Goal: Navigation & Orientation: Find specific page/section

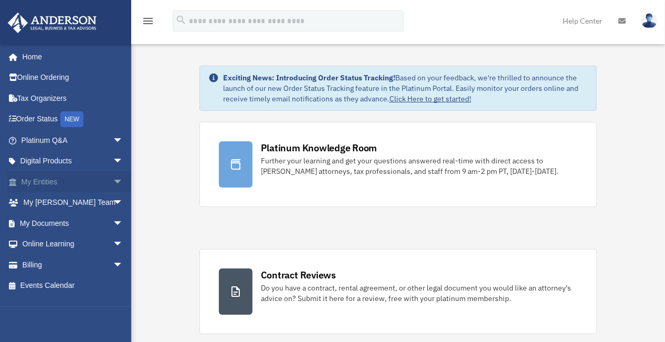
click at [113, 182] on span "arrow_drop_down" at bounding box center [123, 182] width 21 height 22
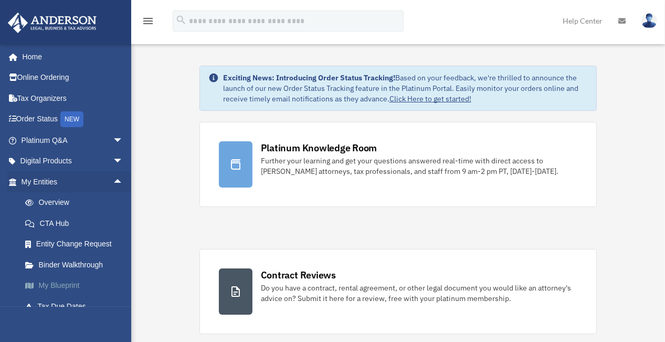
click at [48, 289] on link "My Blueprint" at bounding box center [77, 285] width 124 height 21
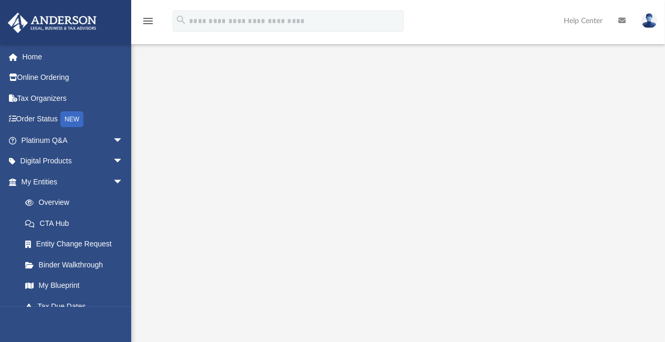
scroll to position [65, 0]
click at [54, 201] on link "Overview" at bounding box center [77, 202] width 124 height 21
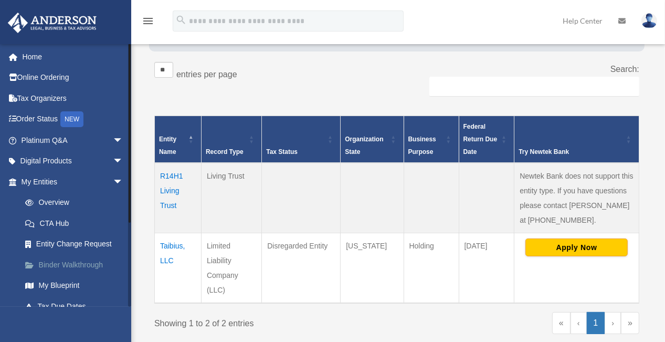
scroll to position [116, 0]
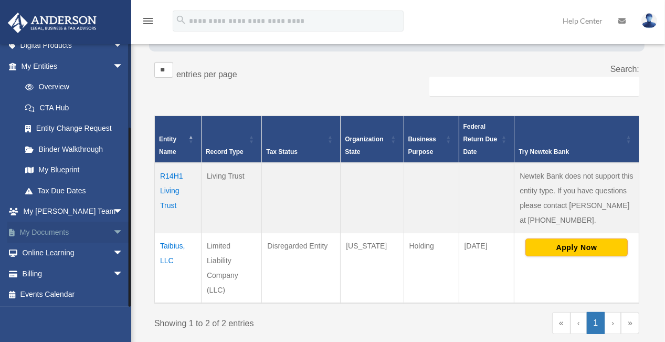
click at [113, 231] on span "arrow_drop_down" at bounding box center [123, 233] width 21 height 22
click at [41, 254] on link "Box" at bounding box center [77, 253] width 124 height 21
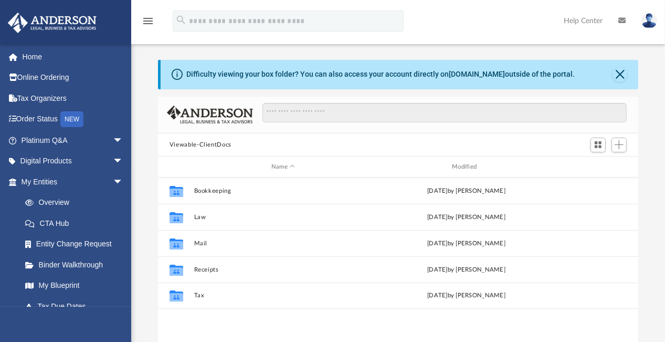
scroll to position [231, 473]
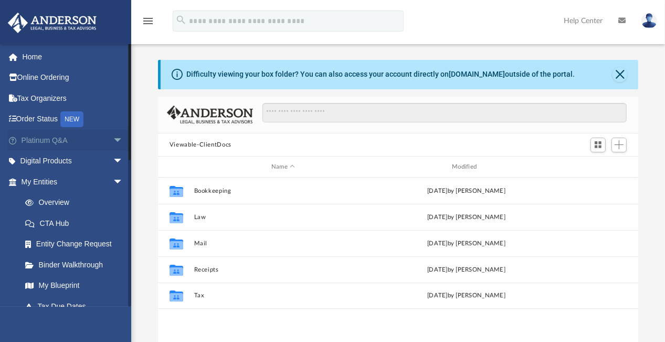
click at [113, 143] on span "arrow_drop_down" at bounding box center [123, 141] width 21 height 22
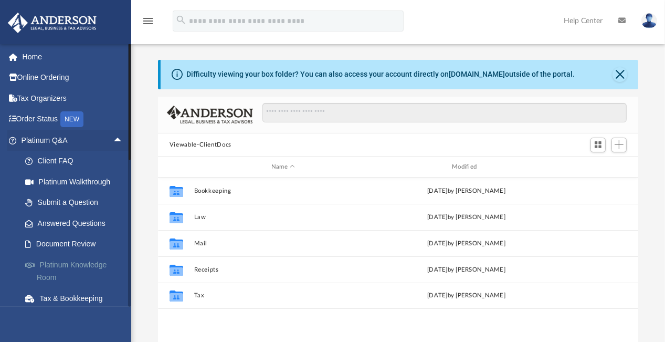
click at [61, 260] on link "Platinum Knowledge Room" at bounding box center [77, 271] width 124 height 34
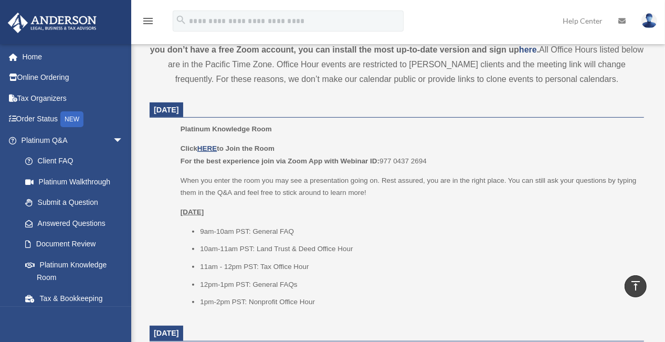
scroll to position [381, 0]
click at [211, 146] on u "HERE" at bounding box center [206, 147] width 19 height 8
